Goal: Information Seeking & Learning: Learn about a topic

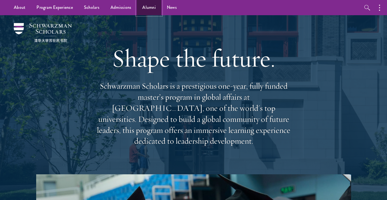
click at [142, 11] on link "Alumni" at bounding box center [149, 7] width 25 height 15
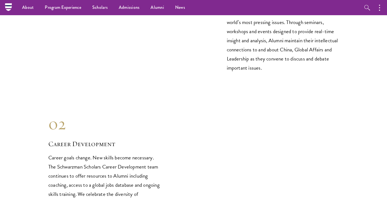
scroll to position [372, 0]
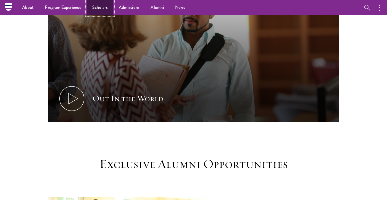
click at [100, 8] on link "Scholars" at bounding box center [100, 7] width 27 height 15
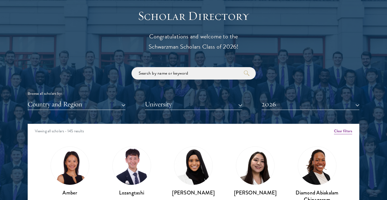
scroll to position [610, 0]
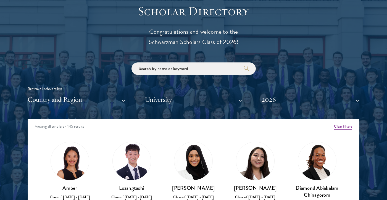
click at [161, 112] on div "Scholar Directory Congratulations and welcome to the Schwarzman Scholars Class …" at bounding box center [194, 144] width 332 height 281
click at [165, 99] on button "University" at bounding box center [194, 99] width 98 height 11
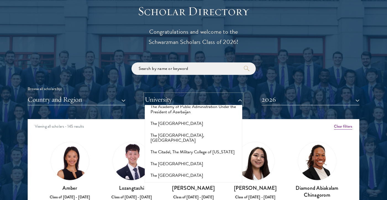
scroll to position [3571, 0]
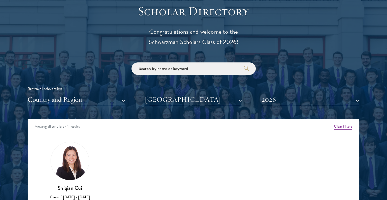
scroll to position [708, 0]
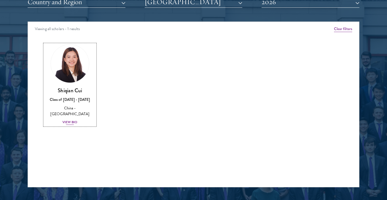
click at [74, 120] on div "View Bio" at bounding box center [69, 122] width 15 height 5
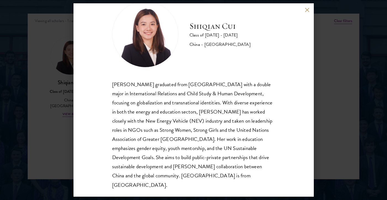
scroll to position [717, 0]
click at [80, 111] on div "Shiqian Cui Class of 2025 - 2026 China - Tufts University Shiqian Cui graduated…" at bounding box center [193, 99] width 240 height 193
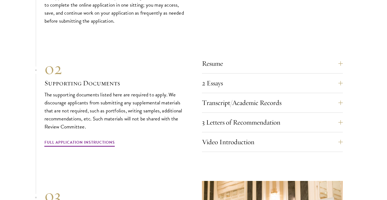
scroll to position [1725, 0]
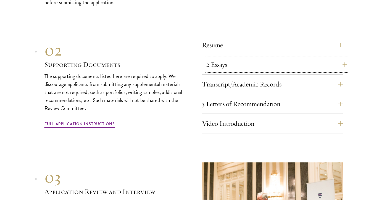
click at [241, 58] on button "2 Essays" at bounding box center [276, 64] width 141 height 13
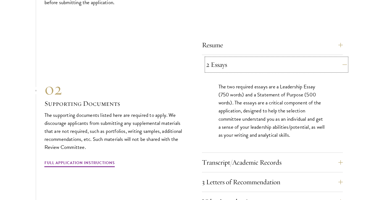
click at [237, 58] on button "2 Essays" at bounding box center [276, 64] width 141 height 13
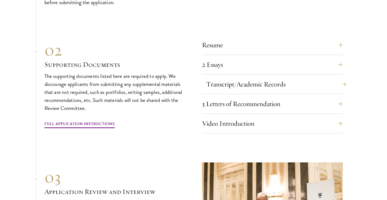
click at [237, 80] on div "Transcript/Academic Records You are required to scan and upload official transc…" at bounding box center [272, 86] width 141 height 17
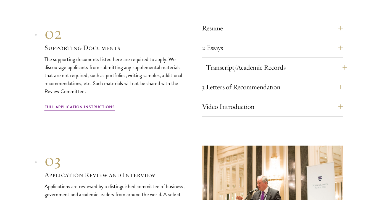
scroll to position [1757, 0]
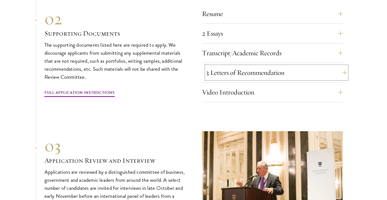
click at [245, 66] on button "3 Letters of Recommendation" at bounding box center [276, 72] width 141 height 13
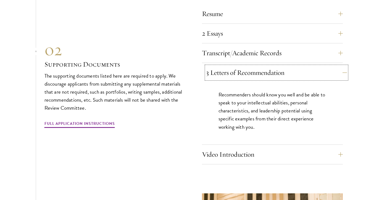
click at [249, 66] on button "3 Letters of Recommendation" at bounding box center [276, 72] width 141 height 13
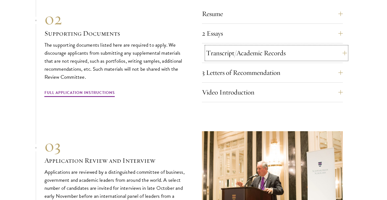
click at [257, 46] on button "Transcript/Academic Records" at bounding box center [276, 52] width 141 height 13
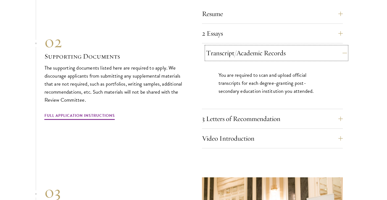
click at [260, 46] on button "Transcript/Academic Records" at bounding box center [276, 52] width 141 height 13
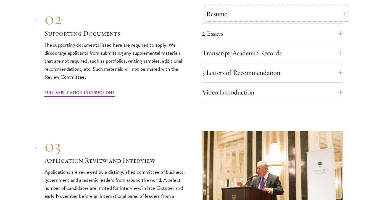
click at [272, 7] on button "Resume" at bounding box center [276, 13] width 141 height 13
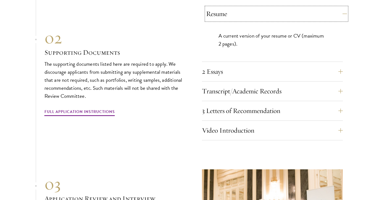
click at [272, 7] on button "Resume" at bounding box center [276, 13] width 141 height 13
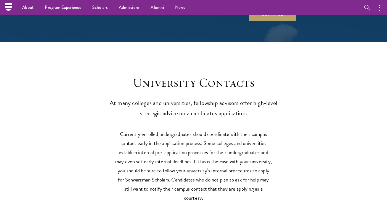
scroll to position [2119, 0]
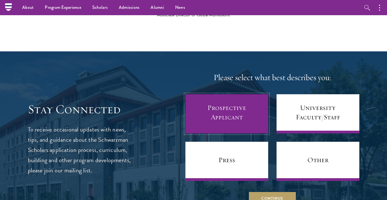
click at [238, 106] on link "Prospective Applicant" at bounding box center [226, 113] width 83 height 39
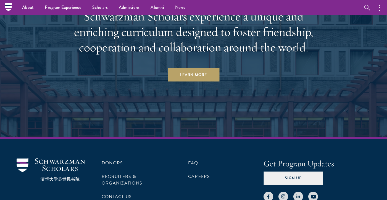
scroll to position [2623, 0]
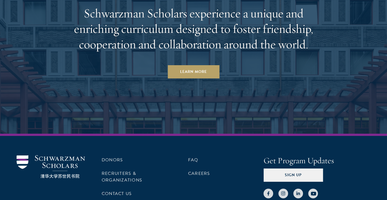
scroll to position [2727, 0]
